Goal: Navigation & Orientation: Find specific page/section

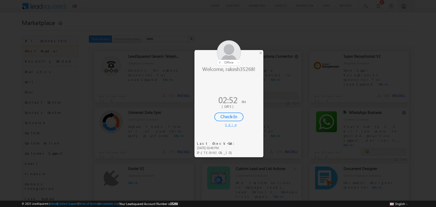
drag, startPoint x: 258, startPoint y: 55, endPoint x: 133, endPoint y: 7, distance: 134.0
click at [261, 53] on div "× offline Online Away Offline Online Away Offline (Check-Out) Welcome, rakesh35…" at bounding box center [229, 100] width 69 height 100
click at [261, 53] on div "×" at bounding box center [260, 53] width 5 height 6
click at [260, 51] on div "×" at bounding box center [260, 53] width 5 height 6
click at [262, 54] on div at bounding box center [218, 103] width 436 height 207
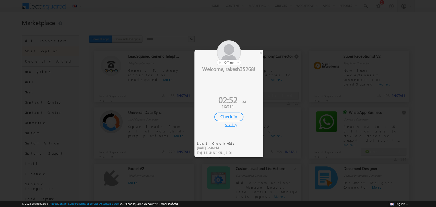
click at [262, 54] on div at bounding box center [218, 103] width 436 height 207
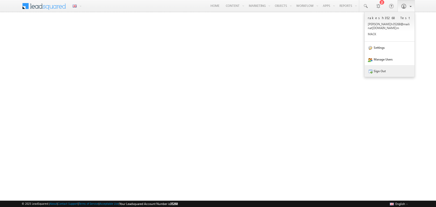
click at [392, 65] on link "Sign Out" at bounding box center [390, 71] width 50 height 12
